Goal: Transaction & Acquisition: Purchase product/service

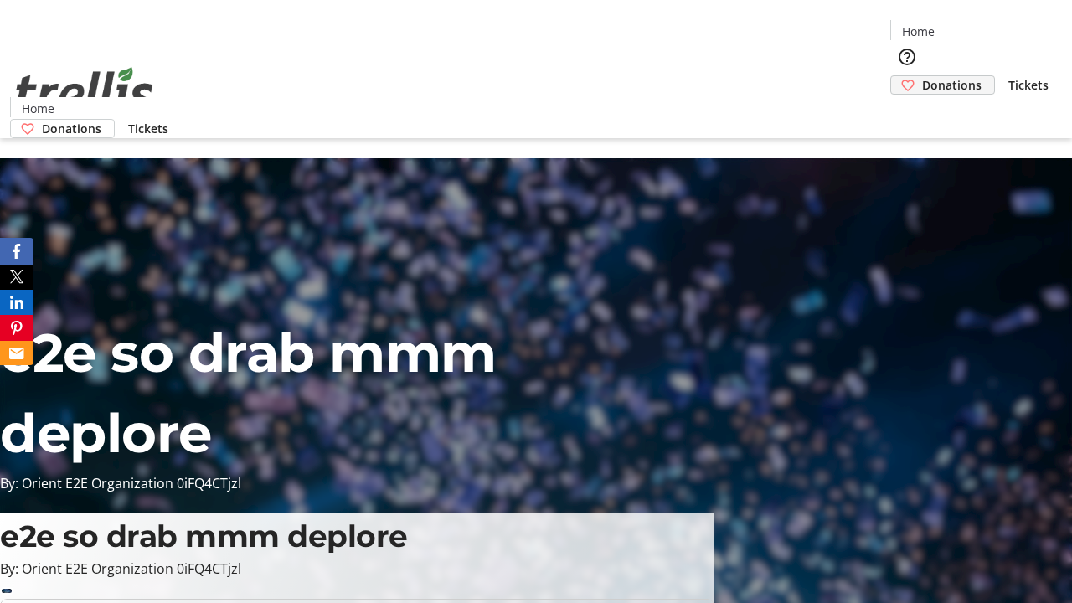
click at [922, 76] on span "Donations" at bounding box center [951, 85] width 59 height 18
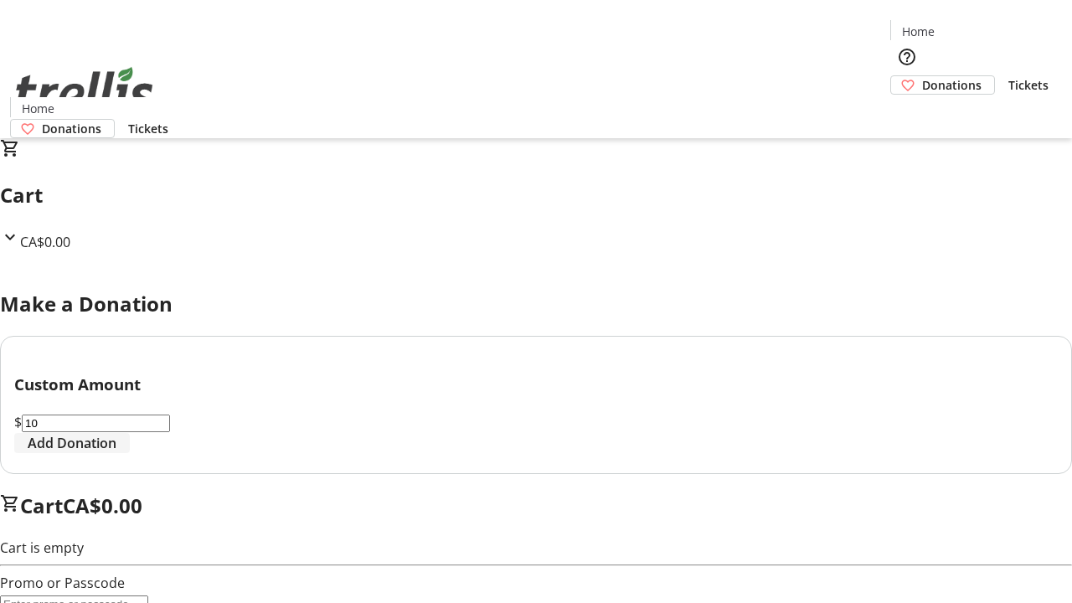
click at [116, 453] on span "Add Donation" at bounding box center [72, 443] width 89 height 20
